Goal: Information Seeking & Learning: Learn about a topic

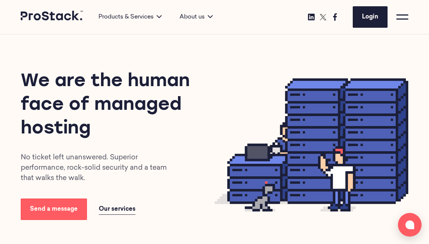
click at [400, 19] on span at bounding box center [402, 18] width 12 height 1
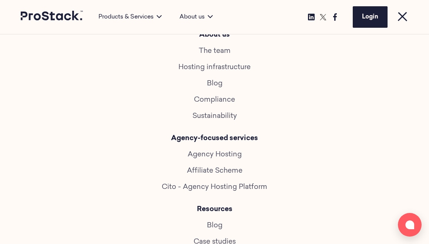
scroll to position [240, 0]
click at [215, 82] on link "Blog" at bounding box center [215, 83] width 16 height 7
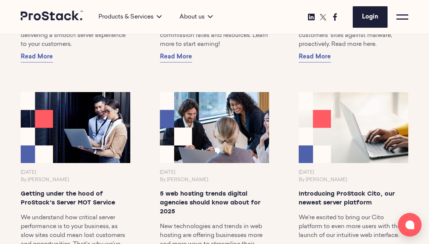
scroll to position [597, 0]
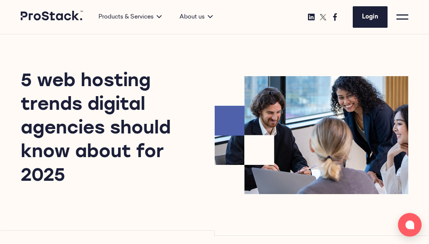
click at [400, 16] on div at bounding box center [402, 17] width 12 height 12
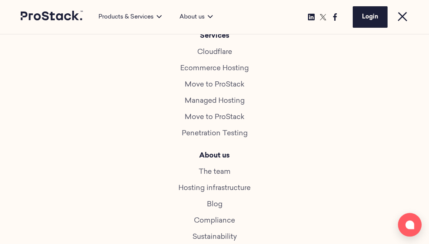
scroll to position [140, 0]
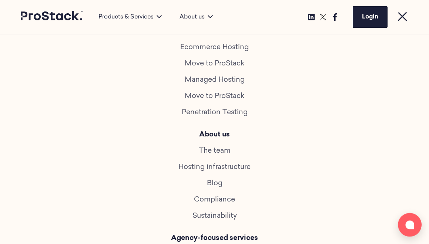
click at [212, 185] on link "Blog" at bounding box center [215, 183] width 16 height 7
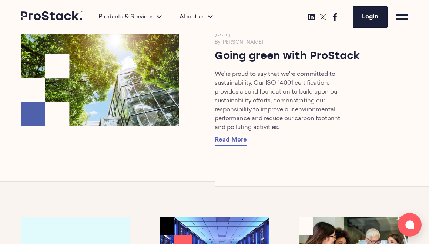
scroll to position [394, 0]
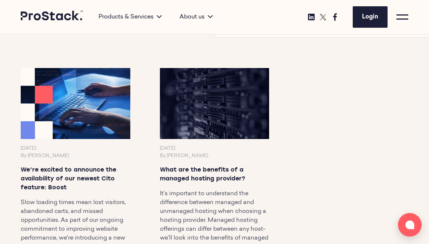
scroll to position [863, 0]
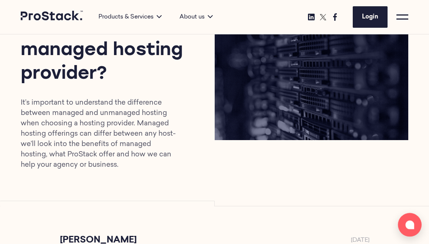
scroll to position [80, 0]
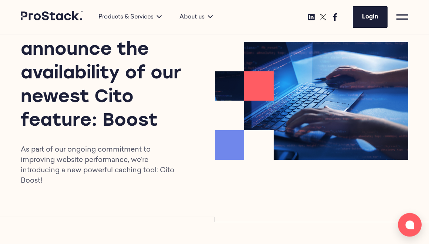
scroll to position [55, 0]
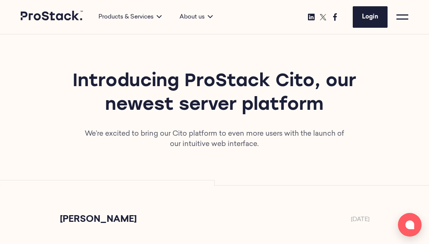
click at [406, 18] on div at bounding box center [402, 17] width 12 height 12
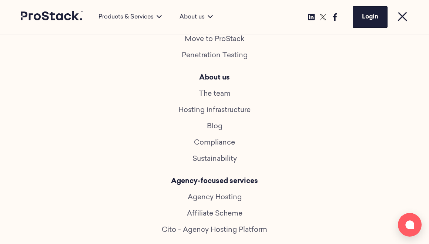
scroll to position [197, 0]
click at [214, 126] on link "Blog" at bounding box center [215, 126] width 16 height 7
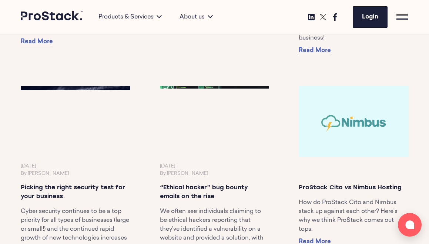
scroll to position [5164, 0]
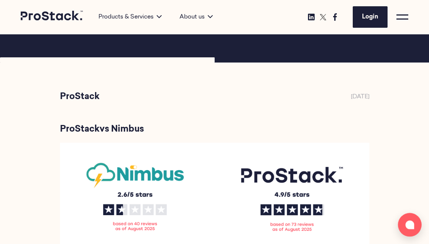
scroll to position [163, 0]
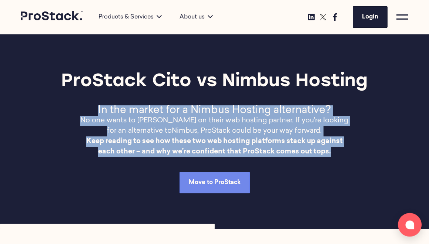
drag, startPoint x: 333, startPoint y: 152, endPoint x: 95, endPoint y: 109, distance: 241.3
click at [95, 109] on div "In the market for a Nimbus Hosting alternative? No one wants to [PERSON_NAME] o…" at bounding box center [214, 131] width 271 height 52
copy div "In the market for a Nimbus Hosting alternative? No one wants to [PERSON_NAME] o…"
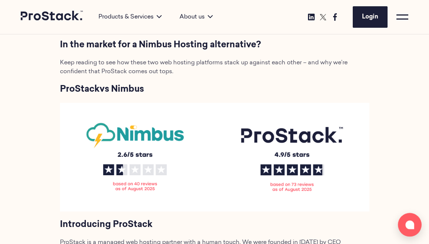
scroll to position [258, 0]
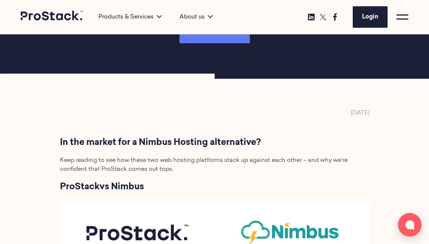
scroll to position [111, 0]
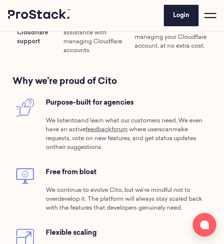
scroll to position [887, 0]
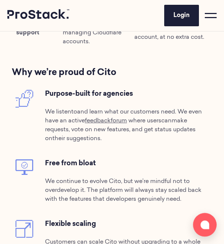
click at [135, 143] on p "We listen to and learn what our customers need . We even have an active f eedba…" at bounding box center [127, 125] width 164 height 35
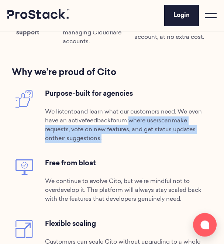
drag, startPoint x: 133, startPoint y: 129, endPoint x: 96, endPoint y: 149, distance: 41.5
click at [96, 143] on p "We listen to and learn what our customers need . We even have an active f eedba…" at bounding box center [127, 125] width 164 height 35
copy span "where users can make request s, vote on new features, and get status updates on…"
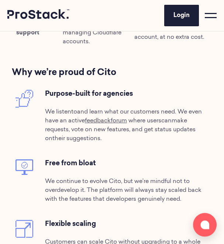
click at [115, 77] on span "Why we’re proud of Cito" at bounding box center [64, 72] width 105 height 9
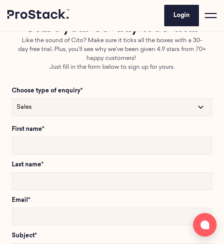
scroll to position [1910, 0]
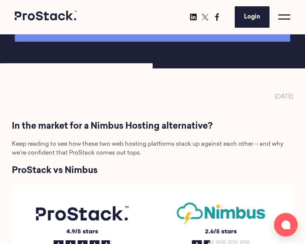
scroll to position [172, 0]
